Goal: Entertainment & Leisure: Consume media (video, audio)

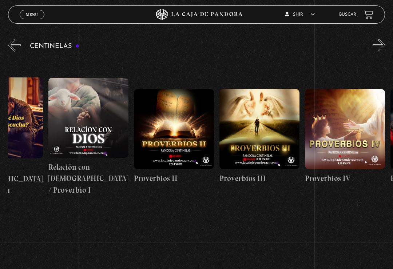
scroll to position [0, 234]
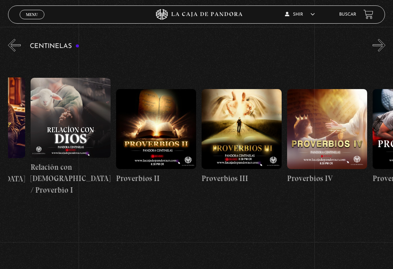
click at [172, 149] on figure at bounding box center [156, 129] width 80 height 80
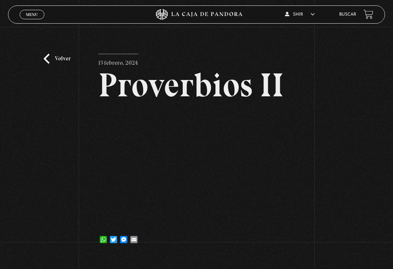
click at [49, 59] on link "Volver" at bounding box center [57, 59] width 27 height 10
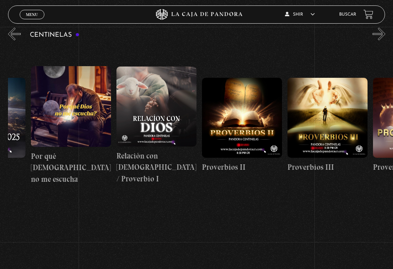
scroll to position [0, 154]
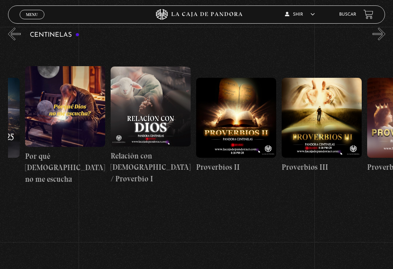
click at [322, 118] on figure at bounding box center [322, 118] width 80 height 80
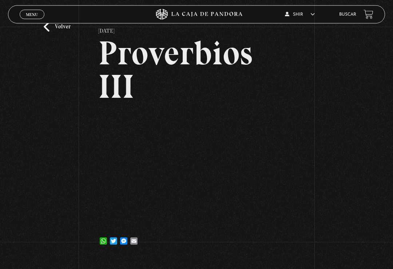
scroll to position [32, 0]
click at [158, 107] on article "27 febrero, 2024 Proverbios III WhatsApp Twitter Messenger Email" at bounding box center [196, 136] width 196 height 229
click at [228, 92] on h2 "Proverbios III" at bounding box center [196, 69] width 196 height 67
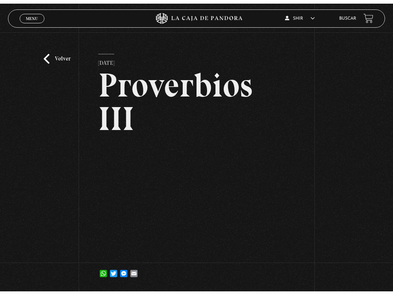
scroll to position [0, 0]
